Goal: Understand process/instructions: Learn about a topic

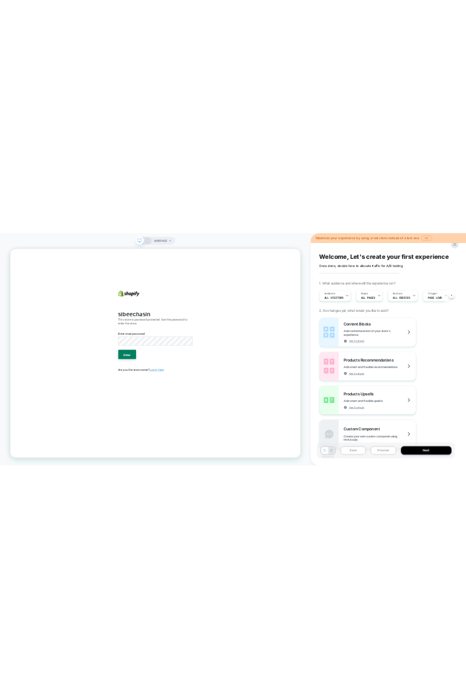
scroll to position [0, 1]
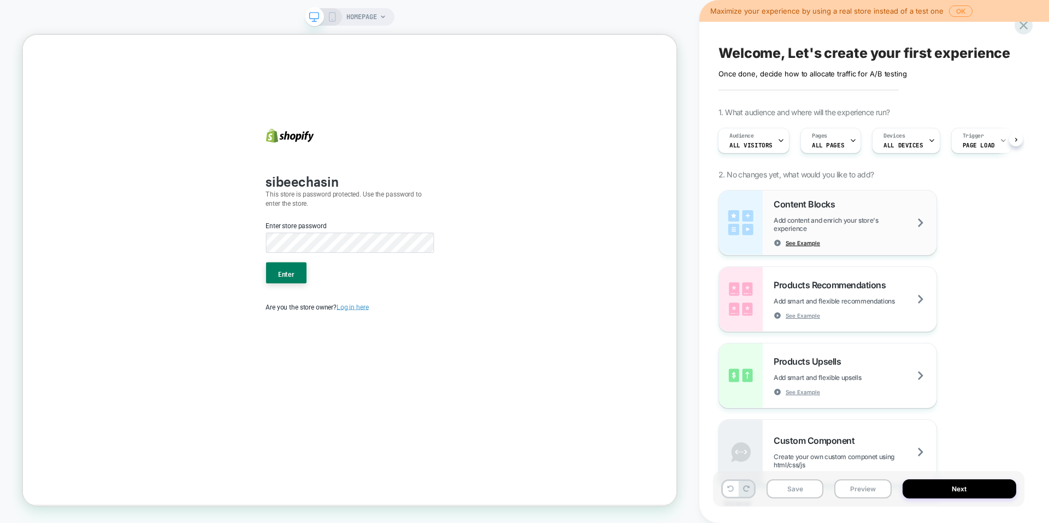
click at [809, 245] on span "See Example" at bounding box center [802, 243] width 34 height 8
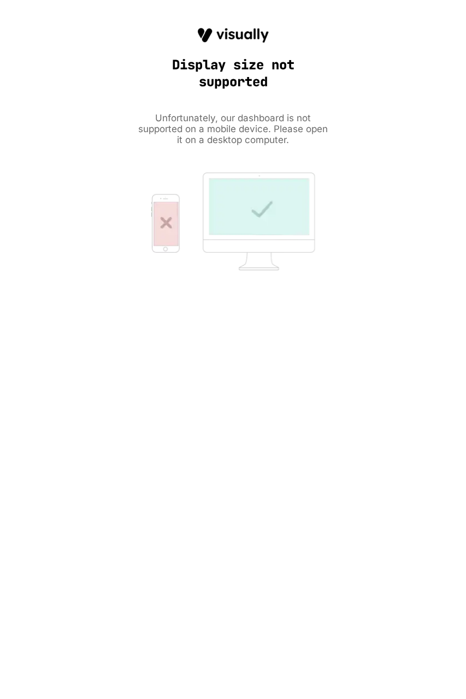
click at [140, 572] on div "HOMEPAGE Maximize your experience by using a real store instead of a test one O…" at bounding box center [233, 349] width 466 height 699
click at [300, 398] on div "HOMEPAGE Maximize your experience by using a real store instead of a test one O…" at bounding box center [233, 349] width 466 height 699
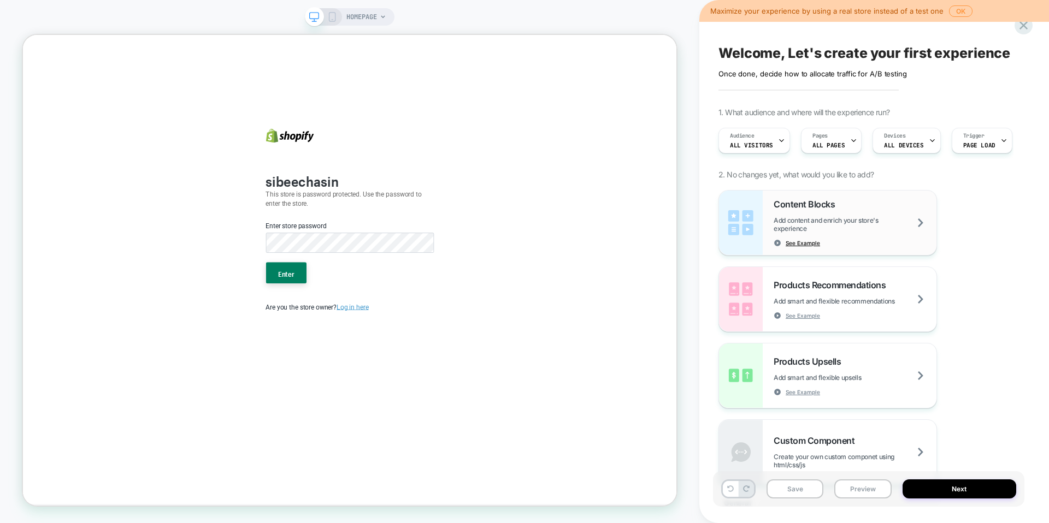
click at [465, 244] on span "See Example" at bounding box center [802, 243] width 34 height 8
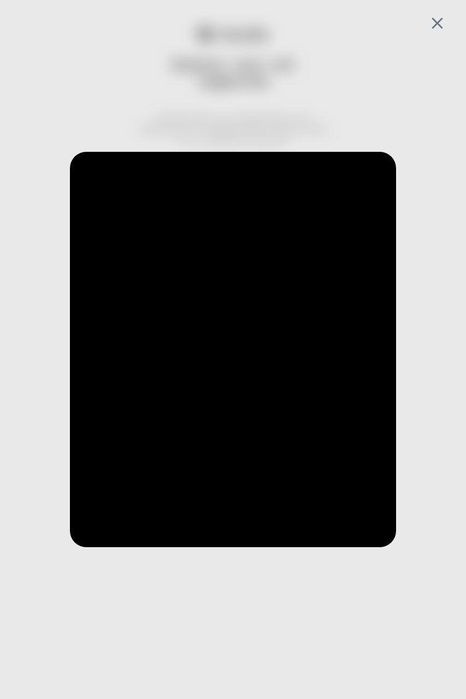
click at [228, 336] on iframe at bounding box center [233, 349] width 326 height 395
click at [228, 349] on iframe at bounding box center [233, 349] width 326 height 395
click at [241, 352] on iframe at bounding box center [233, 349] width 326 height 395
click at [234, 349] on iframe at bounding box center [233, 349] width 326 height 395
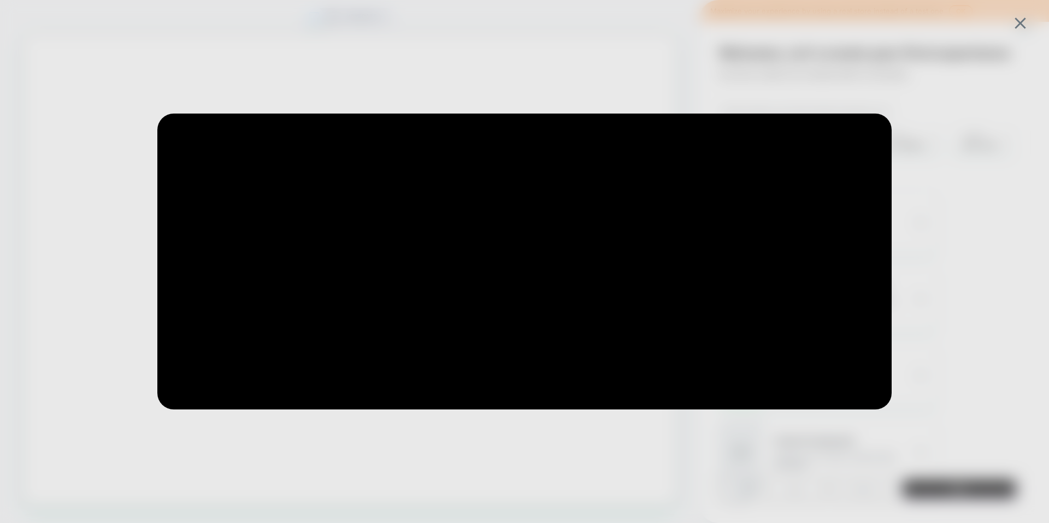
drag, startPoint x: 921, startPoint y: 242, endPoint x: 1034, endPoint y: 132, distance: 157.6
click div at bounding box center [524, 261] width 1049 height 523
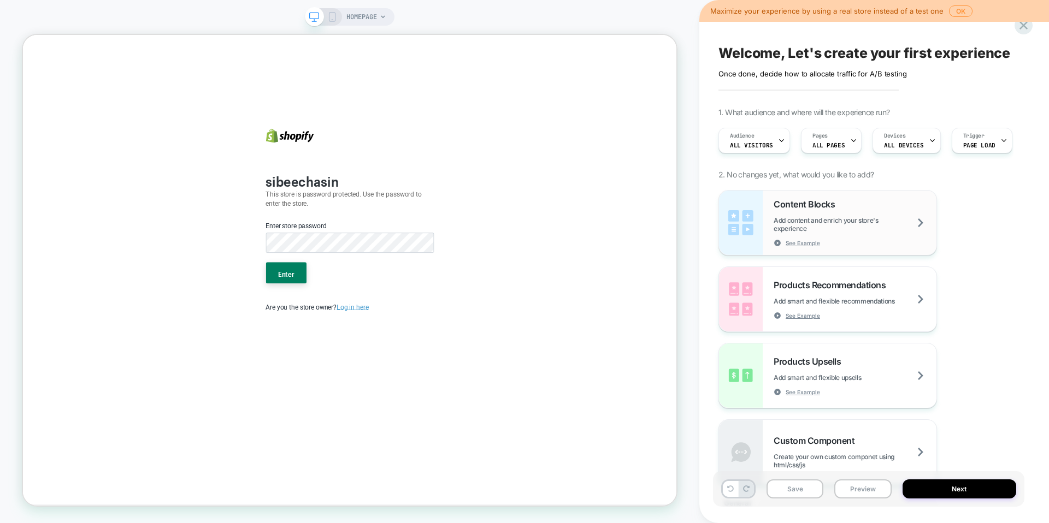
click at [465, 214] on div "Content Blocks Add content and enrich your store's experience See Example" at bounding box center [854, 223] width 163 height 48
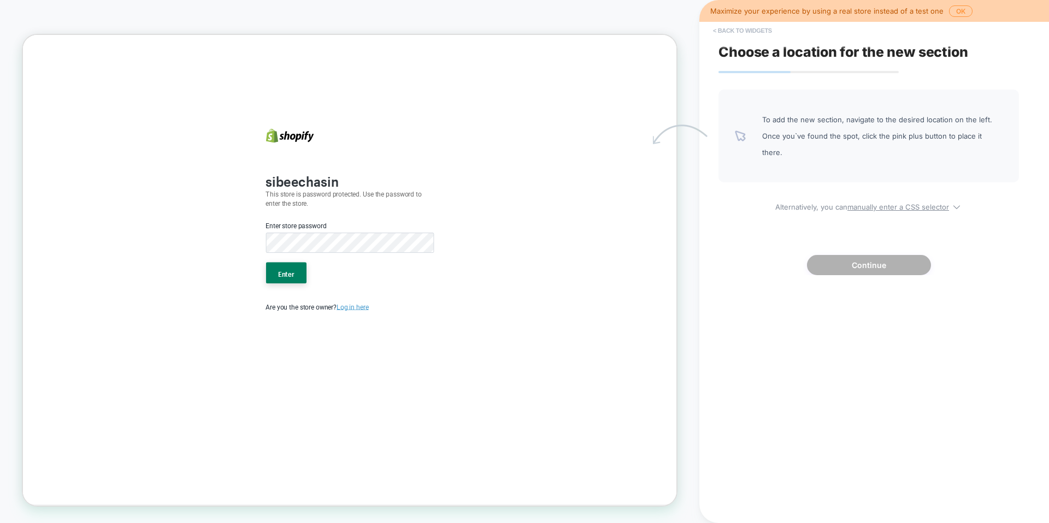
click at [465, 34] on button "< Back to widgets" at bounding box center [742, 30] width 70 height 17
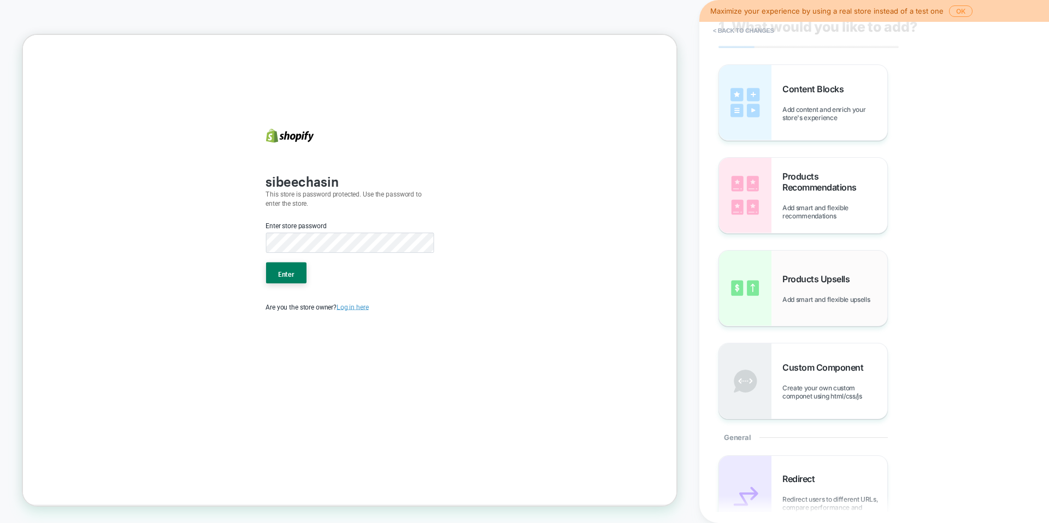
scroll to position [35, 0]
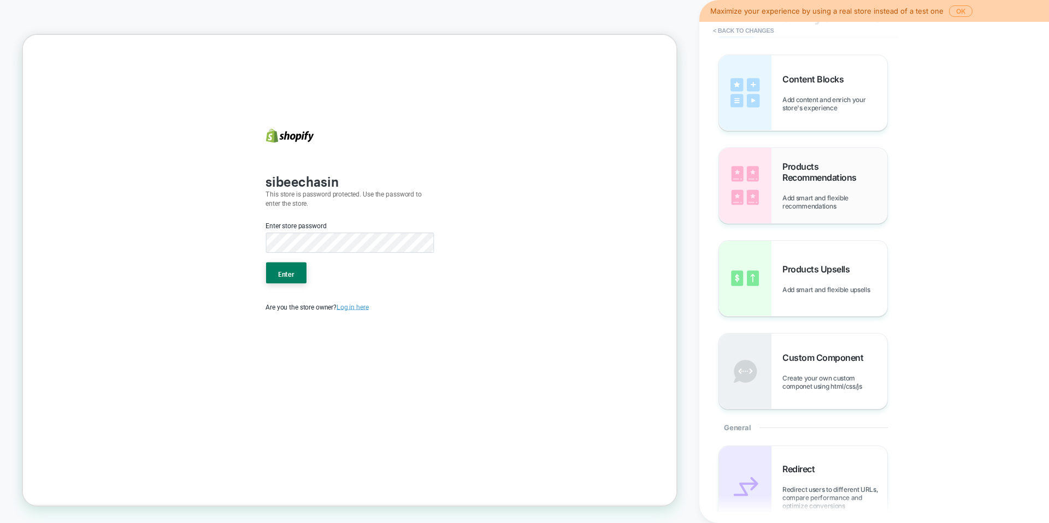
click at [465, 211] on div "Products Recommendations Add smart and flexible recommendations" at bounding box center [803, 185] width 168 height 75
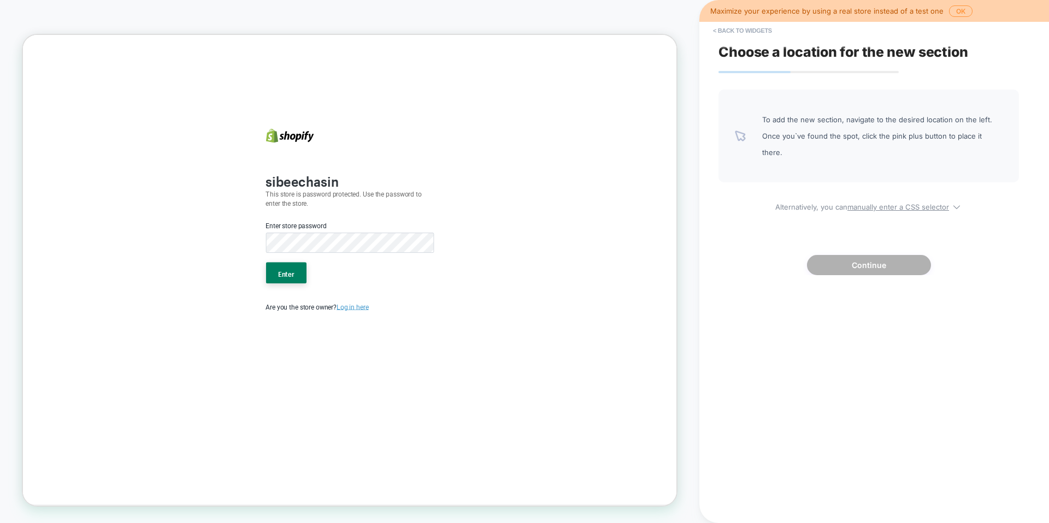
click at [465, 127] on span "To add the new section, navigate to the desired location on the left. Once you`…" at bounding box center [882, 135] width 240 height 49
click at [465, 199] on span "Alternatively, you can manually enter a CSS selector" at bounding box center [868, 205] width 300 height 13
select select "*******"
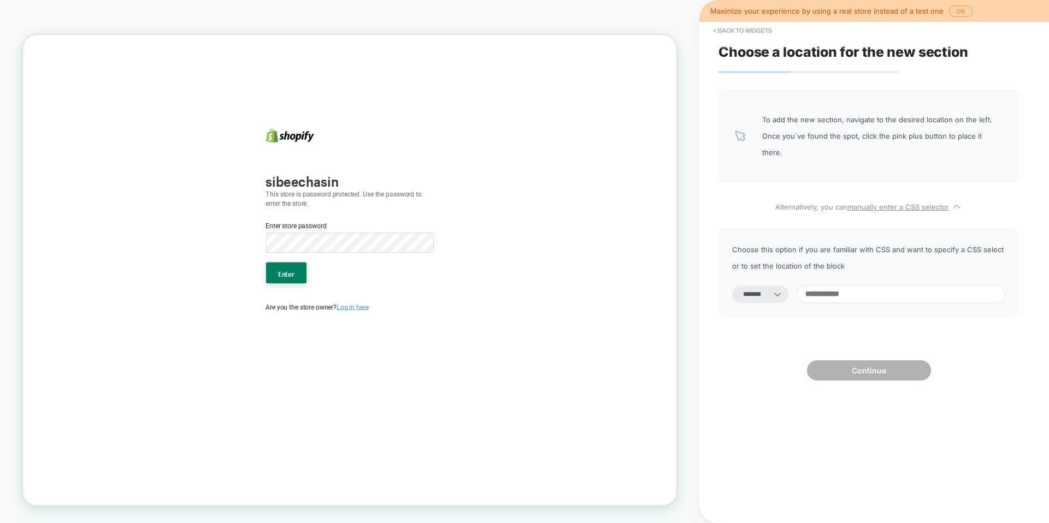
click at [397, 235] on b "sibeechasin" at bounding box center [395, 228] width 97 height 27
click at [465, 199] on span "Alternatively, you can manually enter a CSS selector" at bounding box center [868, 205] width 300 height 13
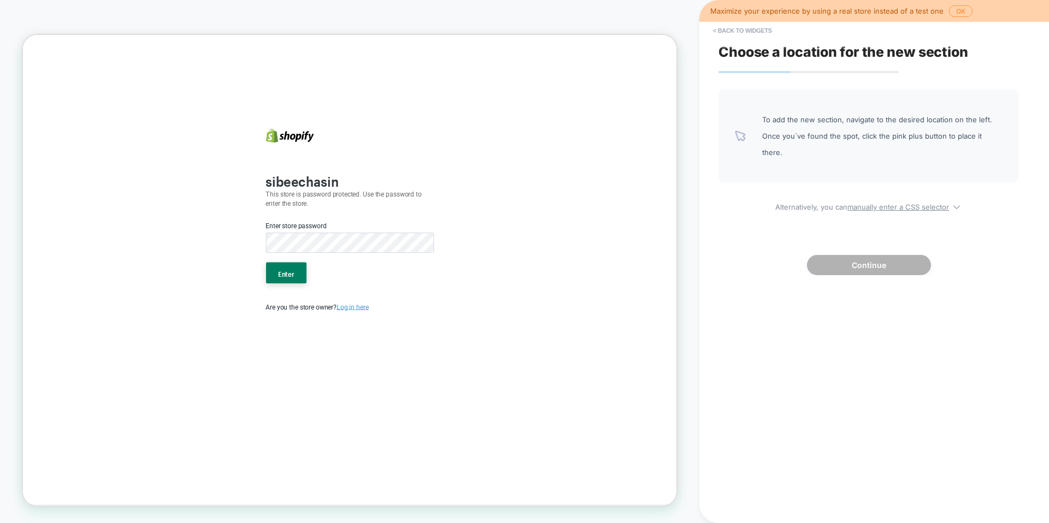
click at [378, 235] on b "sibeechasin" at bounding box center [395, 228] width 97 height 27
click at [356, 346] on button "Enter" at bounding box center [374, 352] width 54 height 28
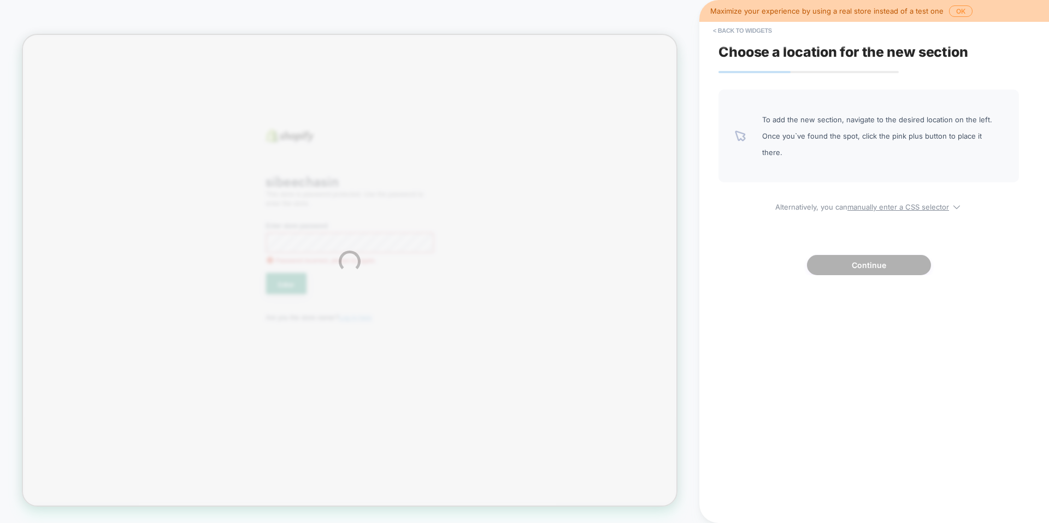
scroll to position [0, 0]
click at [391, 223] on b "sibeechasin" at bounding box center [395, 228] width 97 height 27
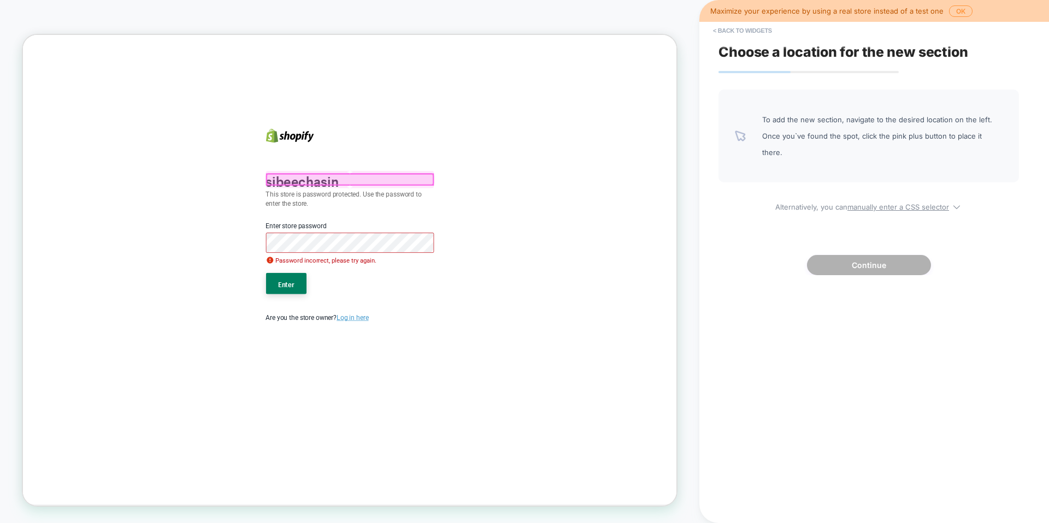
click at [402, 232] on div at bounding box center [459, 228] width 222 height 14
click at [440, 327] on div "Edit Code" at bounding box center [464, 329] width 67 height 12
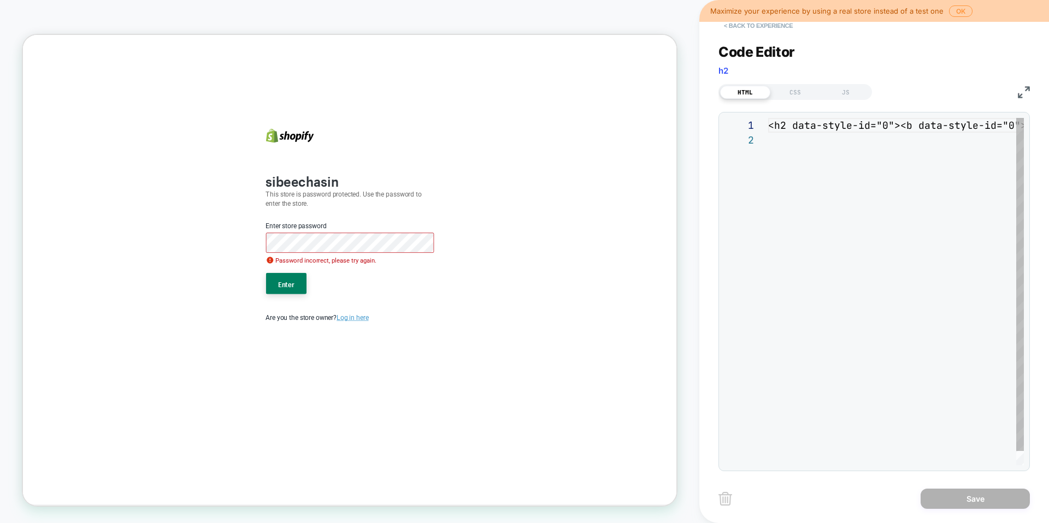
scroll to position [15, 0]
click at [465, 23] on button "< Back to experience" at bounding box center [758, 25] width 80 height 17
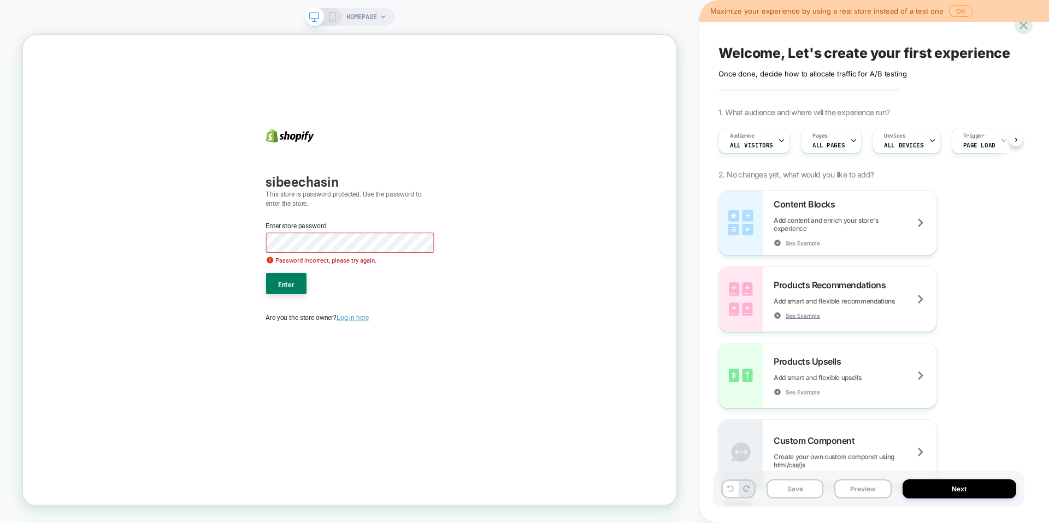
scroll to position [0, 1]
click at [451, 246] on p "This store is password protected. Use the password to enter the store." at bounding box center [459, 254] width 224 height 24
drag, startPoint x: 486, startPoint y: 248, endPoint x: 476, endPoint y: 246, distance: 9.5
click at [465, 244] on p "This store is password protected. Use the password to enter the store." at bounding box center [459, 254] width 224 height 24
click at [465, 250] on p "This store is password protected. Use the password to enter the store." at bounding box center [459, 254] width 224 height 24
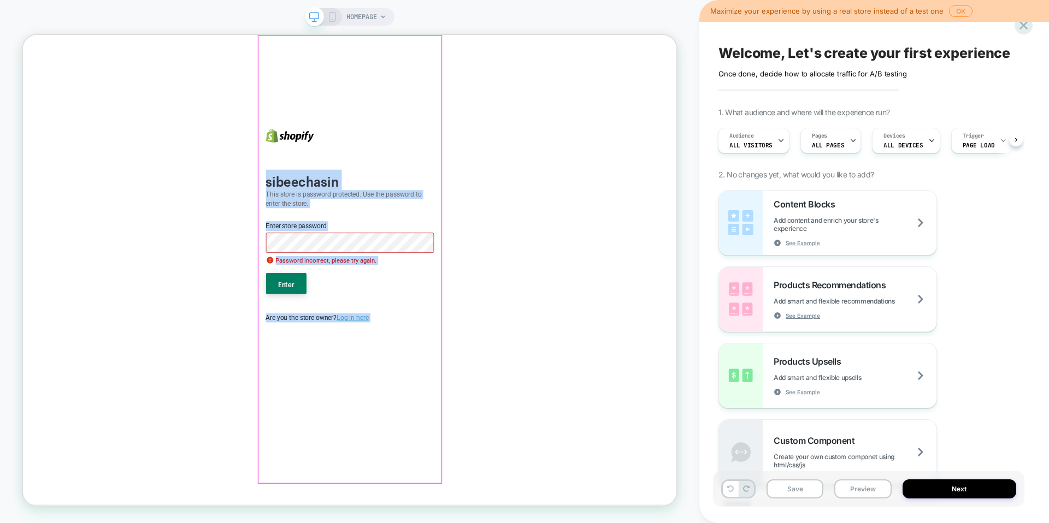
drag, startPoint x: 558, startPoint y: 252, endPoint x: 563, endPoint y: 206, distance: 46.7
click at [465, 206] on body "sibeechasin This store is password protected. Use the password to enter the sto…" at bounding box center [458, 348] width 871 height 626
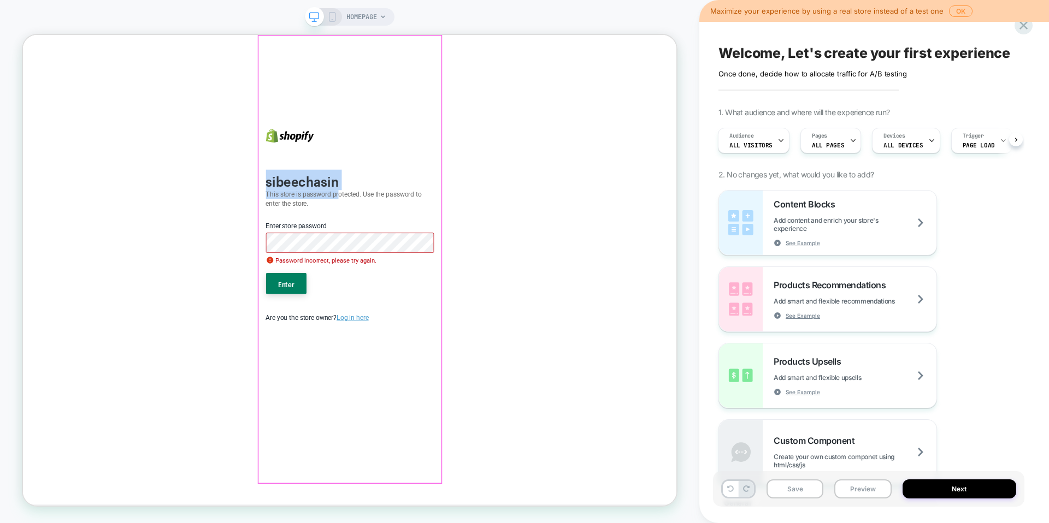
drag, startPoint x: 447, startPoint y: 248, endPoint x: 455, endPoint y: 187, distance: 61.7
click at [455, 187] on div "sibeechasin This store is password protected. Use the password to enter the sto…" at bounding box center [459, 334] width 246 height 599
drag, startPoint x: 443, startPoint y: 288, endPoint x: 459, endPoint y: 218, distance: 72.2
click at [459, 217] on div "sibeechasin This store is password protected. Use the password to enter the sto…" at bounding box center [459, 334] width 246 height 599
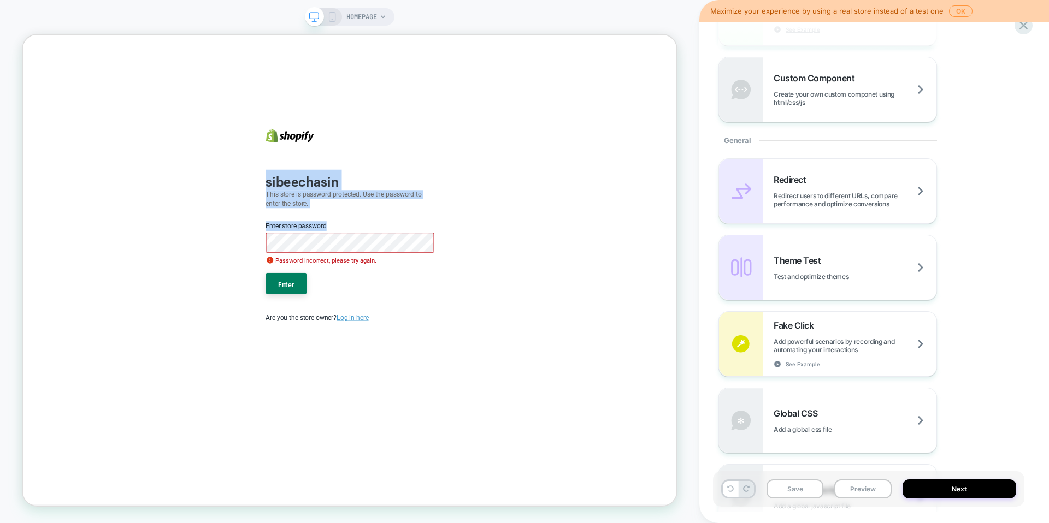
scroll to position [399, 0]
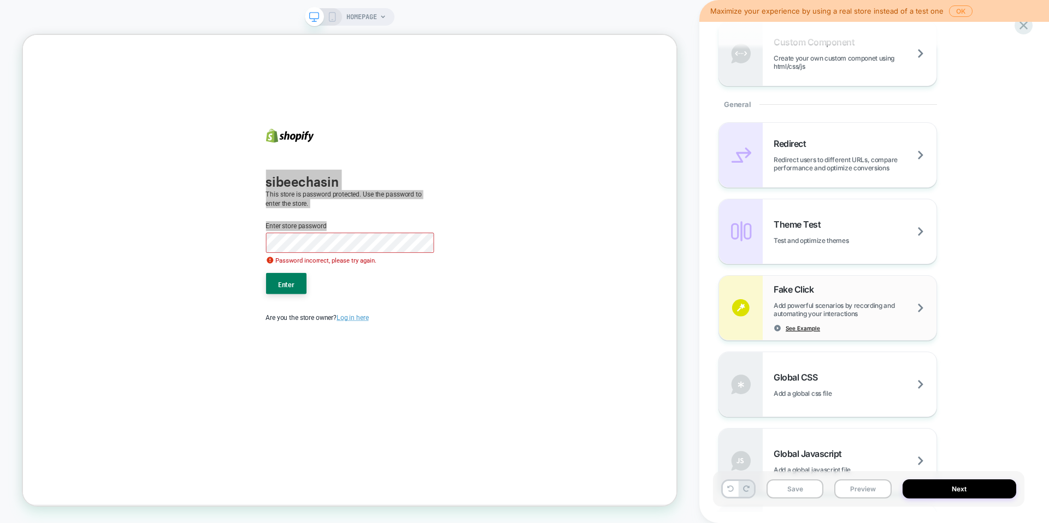
click at [465, 329] on span "See Example" at bounding box center [802, 328] width 34 height 8
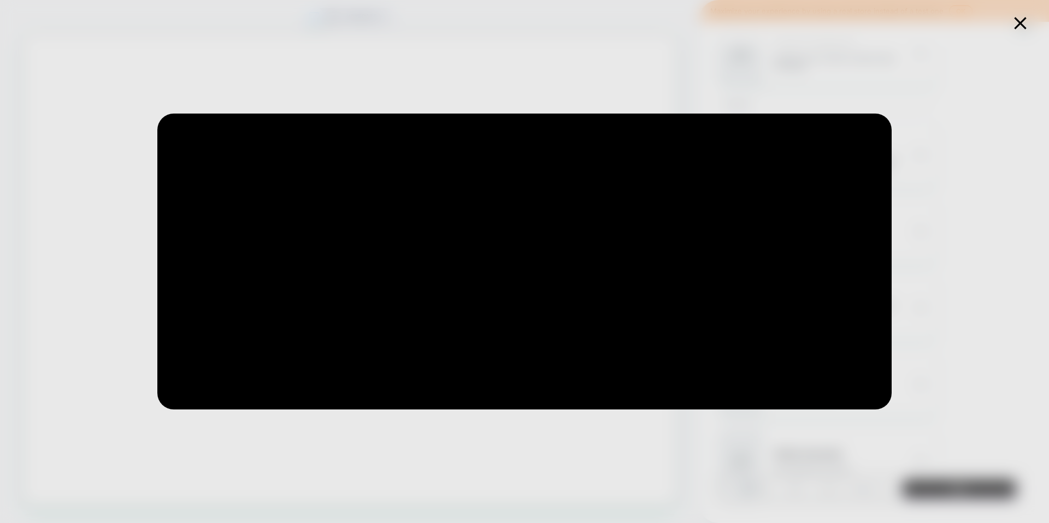
click at [465, 28] on icon at bounding box center [1019, 23] width 21 height 21
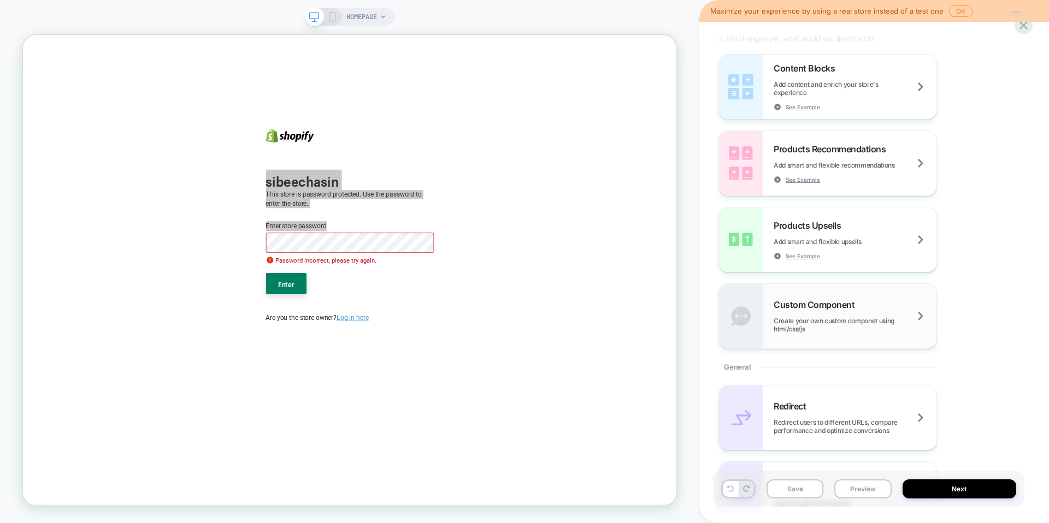
scroll to position [141, 0]
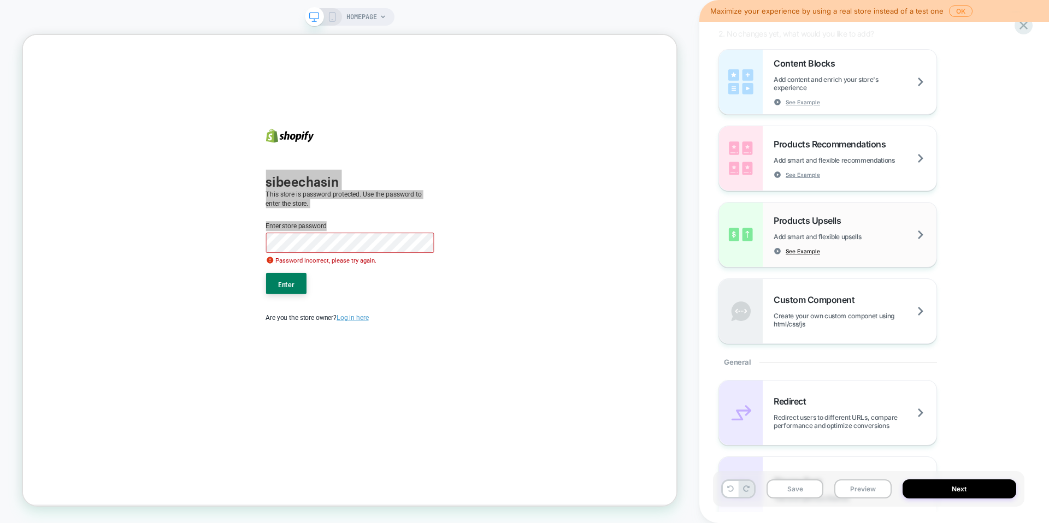
click at [465, 253] on span "See Example" at bounding box center [802, 251] width 34 height 8
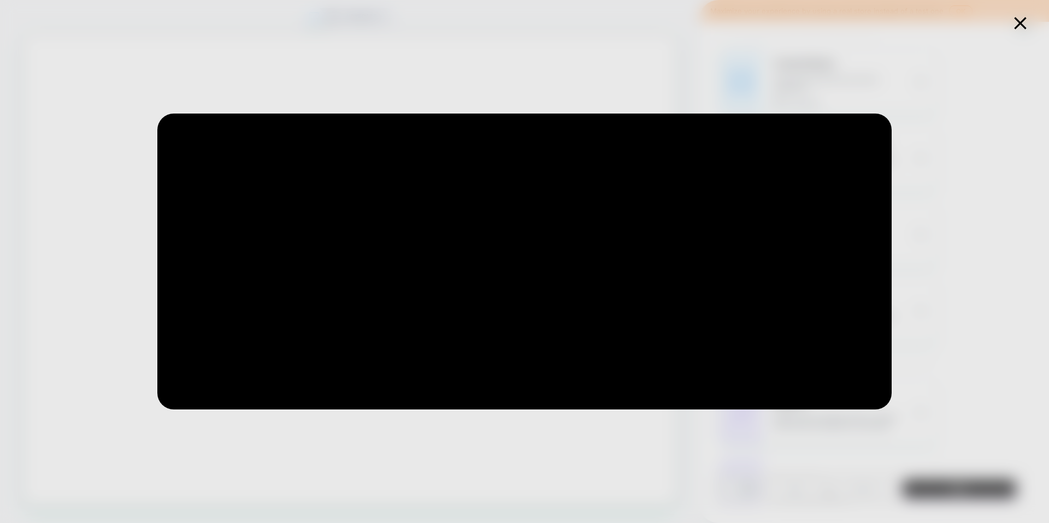
click at [465, 23] on icon at bounding box center [1019, 23] width 21 height 21
